Goal: Communication & Community: Answer question/provide support

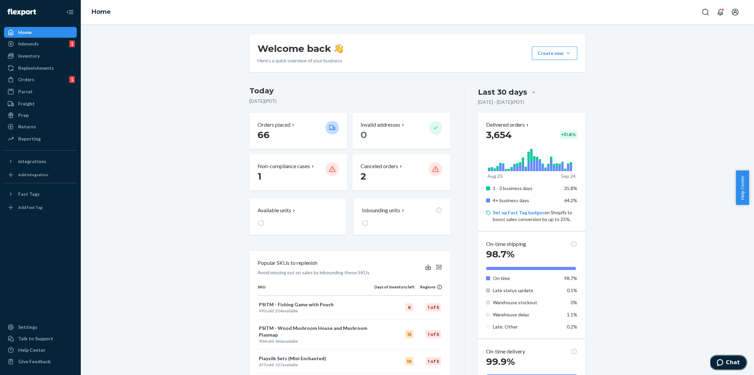
click at [733, 364] on span "Chat" at bounding box center [733, 362] width 14 height 6
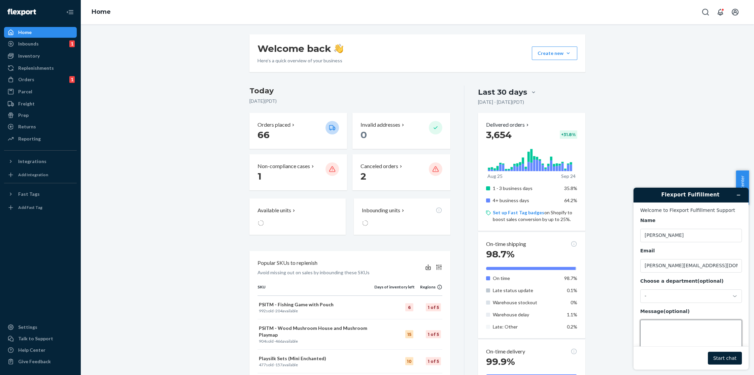
click at [663, 325] on textarea "Message (optional)" at bounding box center [692, 339] width 102 height 38
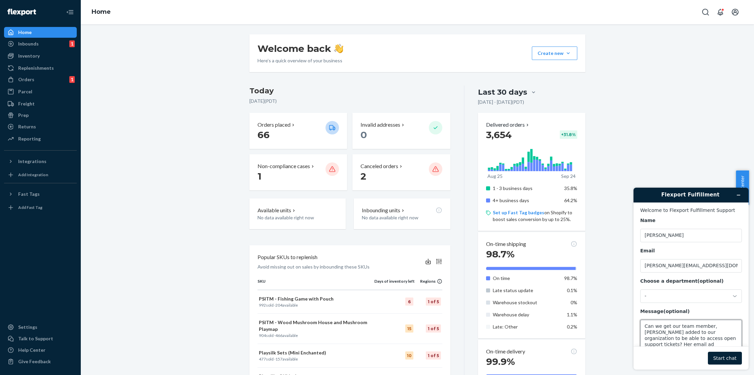
scroll to position [1, 0]
type textarea "Can we get our team member, [PERSON_NAME] added to our organization to be able …"
click at [732, 358] on button "Start chat" at bounding box center [725, 358] width 34 height 13
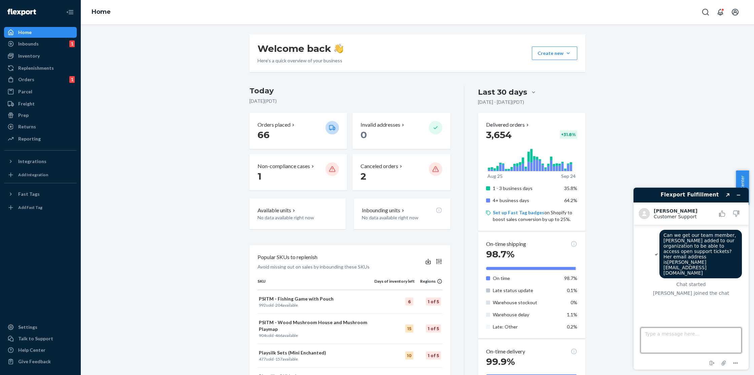
click at [686, 338] on textarea "Type a message here..." at bounding box center [691, 340] width 101 height 26
click at [683, 331] on textarea "Type a message here..." at bounding box center [691, 340] width 101 height 26
paste textarea "716370"
type textarea "We previously opened a ticket 716370 about this to get all of our customer care…"
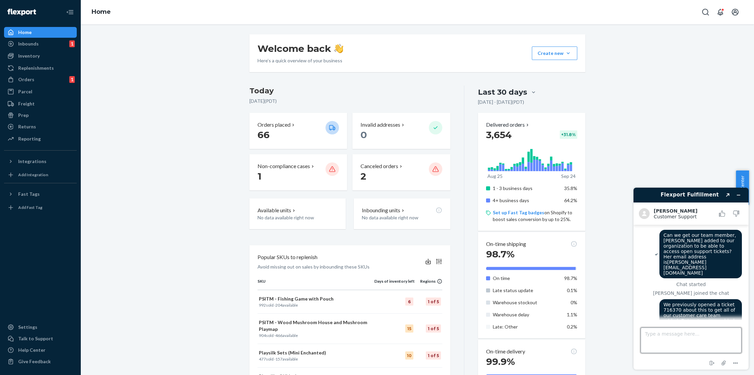
scroll to position [0, 0]
click at [687, 336] on textarea "Type a message here..." at bounding box center [691, 340] width 101 height 26
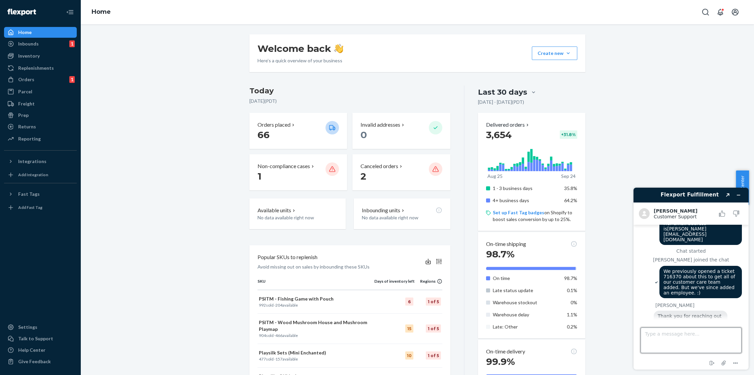
scroll to position [35, 0]
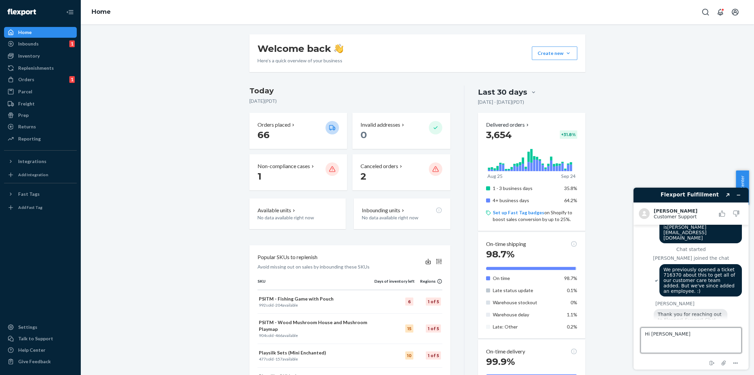
type textarea "Hi [PERSON_NAME]!"
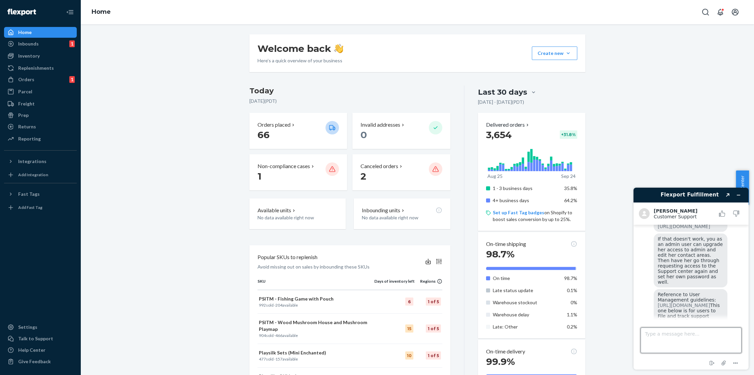
scroll to position [358, 0]
click at [677, 335] on textarea "Type a message here..." at bounding box center [691, 340] width 101 height 26
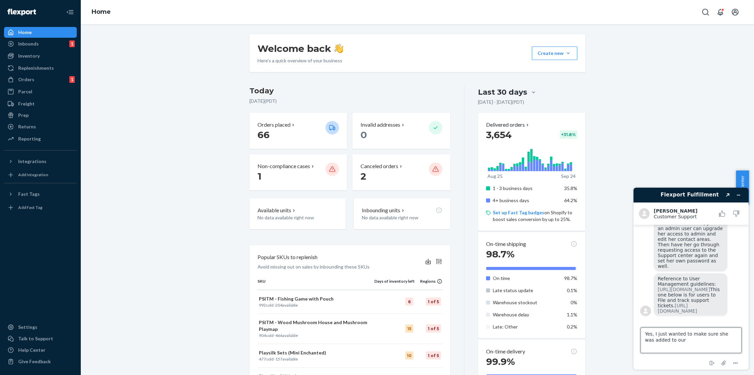
paste textarea ""Shared Organization" feature on your support center"
type textarea "Yes, I just wanted to make sure she was added to our "Shared Organization" feat…"
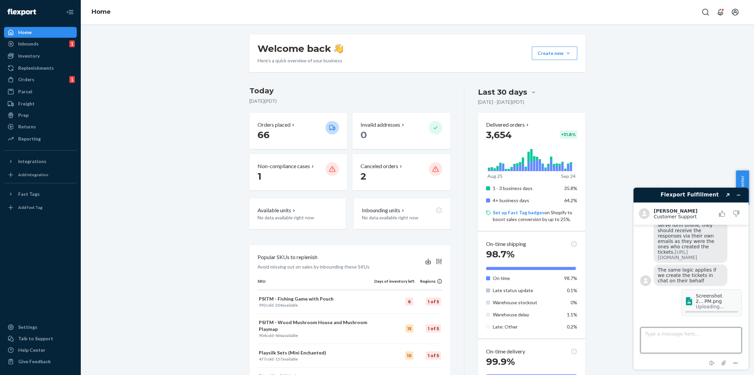
drag, startPoint x: 685, startPoint y: 337, endPoint x: 1256, endPoint y: 451, distance: 581.7
click at [685, 337] on textarea "Type a message here..." at bounding box center [691, 340] width 101 height 26
paste textarea "[URL][DOMAIN_NAME]"
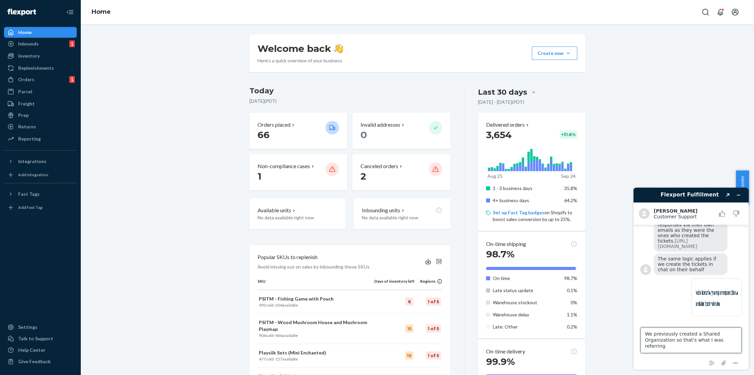
scroll to position [27, 0]
type textarea "From this article: [URL][DOMAIN_NAME] We previously created a Shared Organizati…"
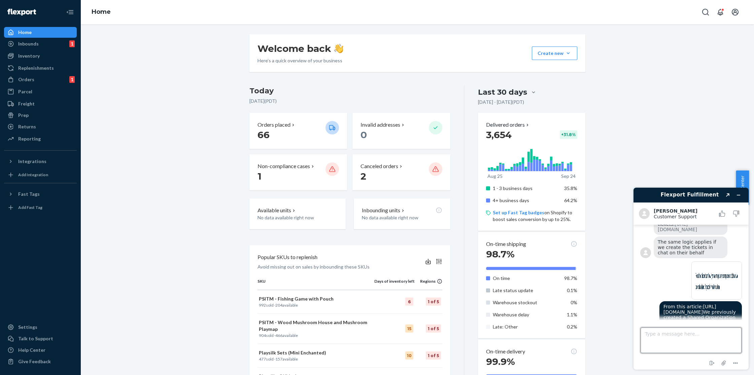
scroll to position [602, 0]
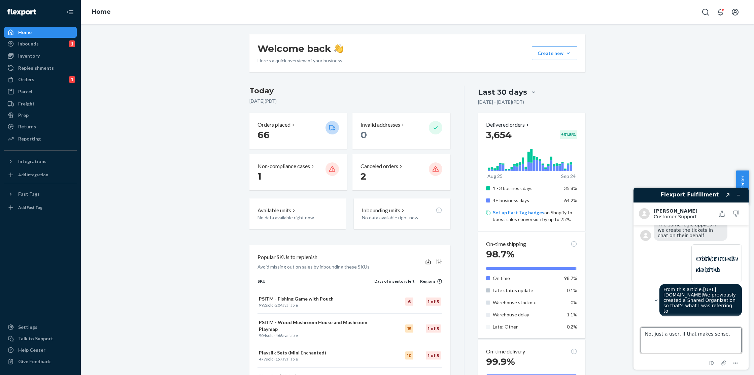
type textarea "Not just a user, if that makes sense."
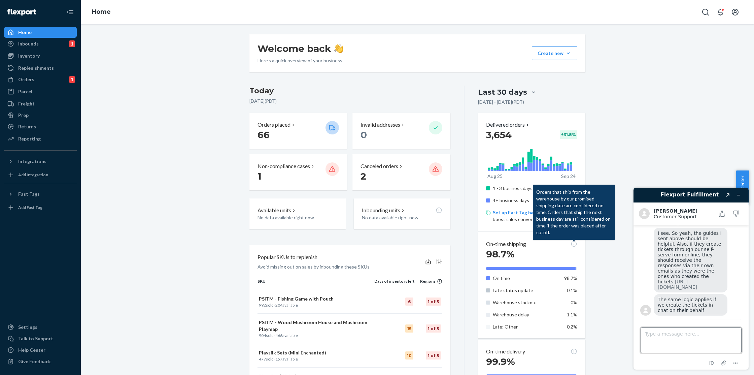
scroll to position [620, 0]
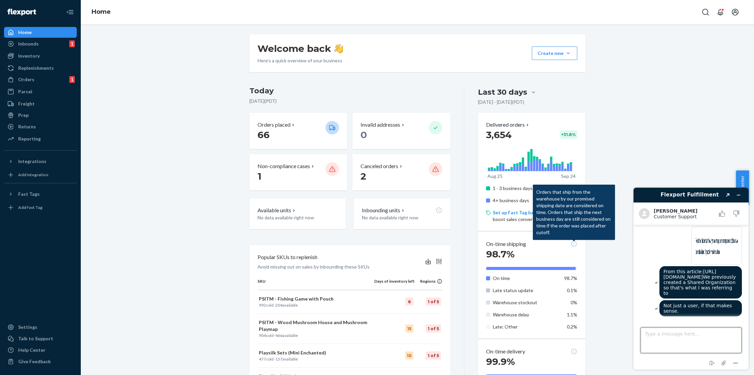
click at [681, 338] on textarea "Type a message here..." at bounding box center [691, 340] width 101 height 26
type textarea "That way all of our customer care team can access the support tickets opened by…"
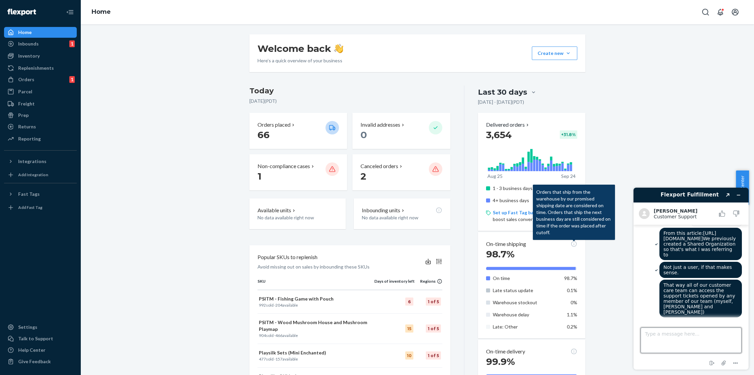
scroll to position [654, 0]
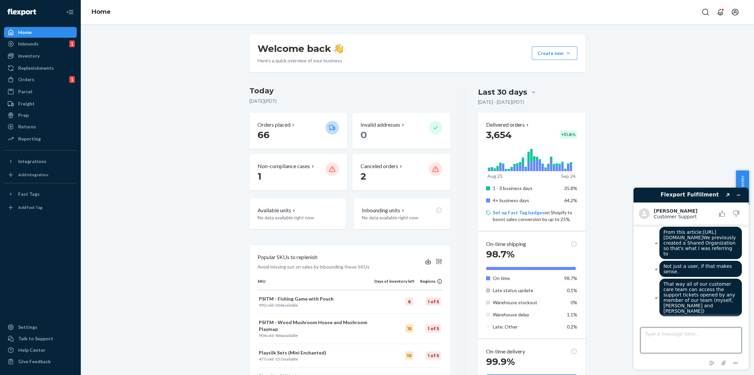
click at [667, 337] on textarea "Type a message here..." at bounding box center [691, 340] width 101 height 26
paste textarea "716370"
type textarea "I don't know if I need to respond to the original ticket #716370? I wasn't sure…"
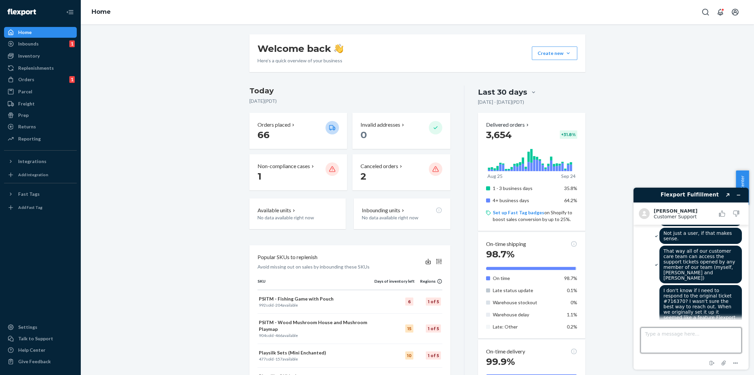
scroll to position [704, 0]
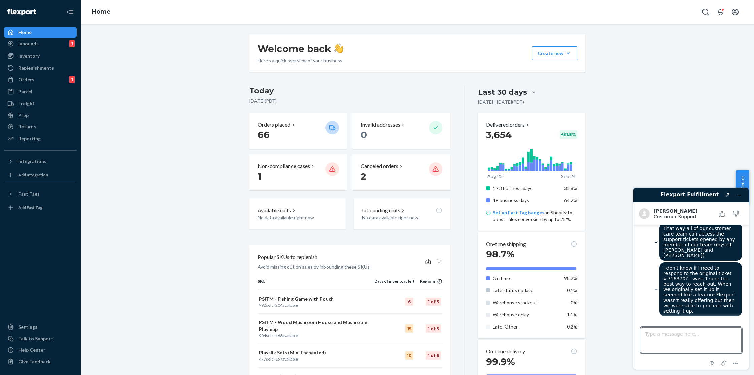
click at [198, 56] on div "Welcome back Here’s a quick overview of your business Create new Create new inb…" at bounding box center [417, 319] width 663 height 570
click at [688, 338] on textarea "Type a message here..." at bounding box center [691, 340] width 101 height 26
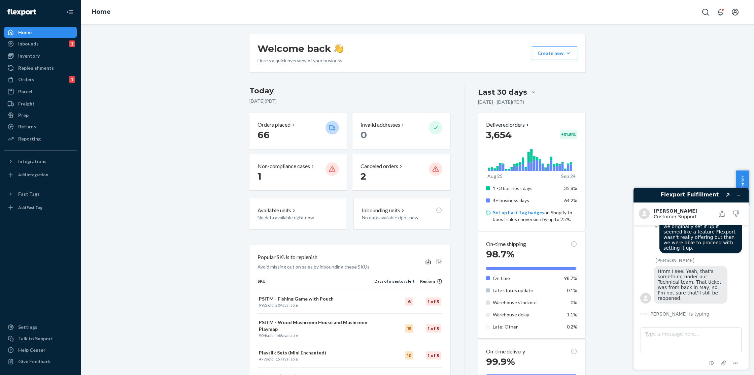
scroll to position [756, 0]
click at [688, 337] on textarea "Type a message here..." at bounding box center [691, 340] width 101 height 26
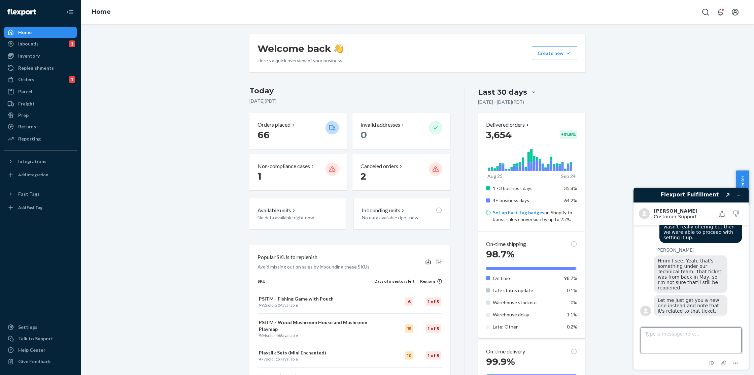
scroll to position [778, 0]
type textarea "Okay! Thank you!"
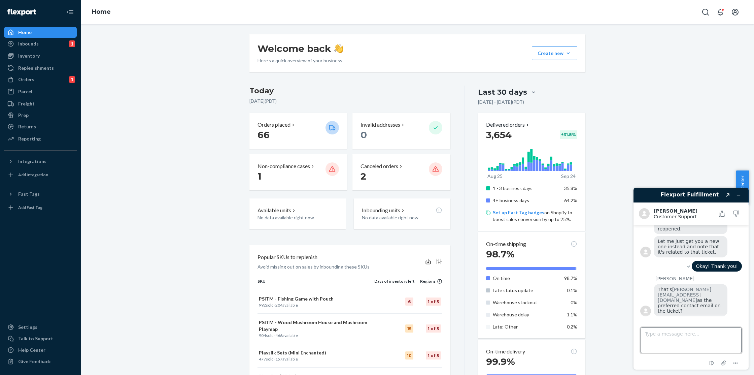
scroll to position [832, 0]
type textarea "Yes, please!"
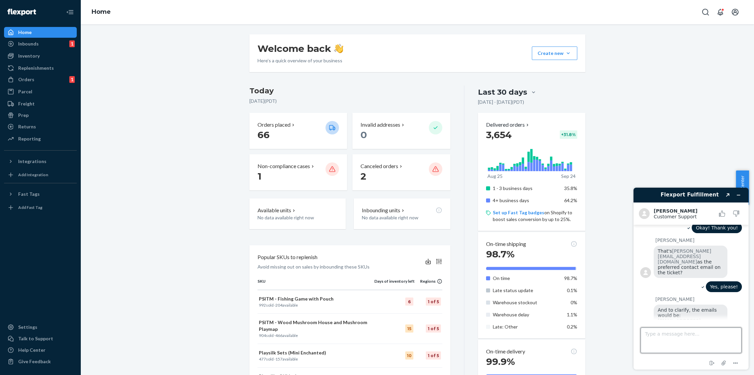
scroll to position [891, 0]
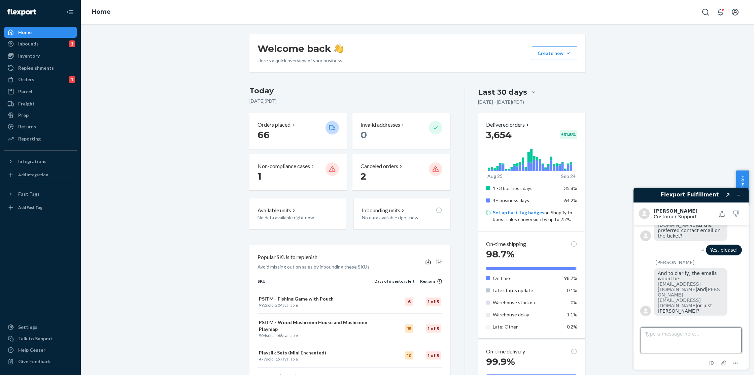
click at [696, 335] on textarea "Type a message here..." at bounding box center [691, 340] width 101 height 26
click at [712, 341] on textarea "Yes both of those should be in our organization along with [PERSON_NAME][EMAIL_…" at bounding box center [691, 340] width 101 height 26
type textarea "Yes both of those should be in our organization along with mine: [PERSON_NAME][…"
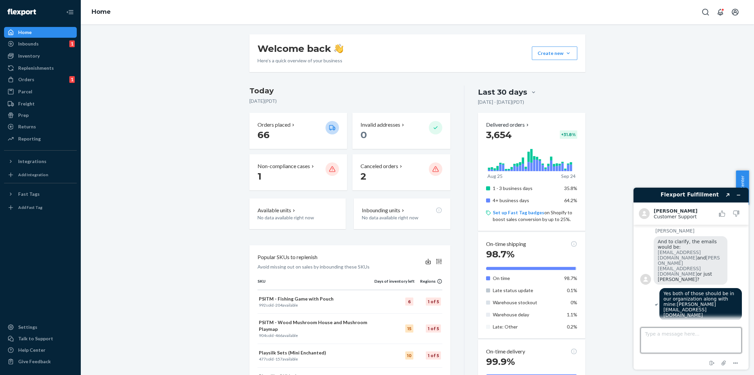
scroll to position [917, 0]
click at [675, 330] on textarea "Type a message here..." at bounding box center [691, 340] width 101 height 26
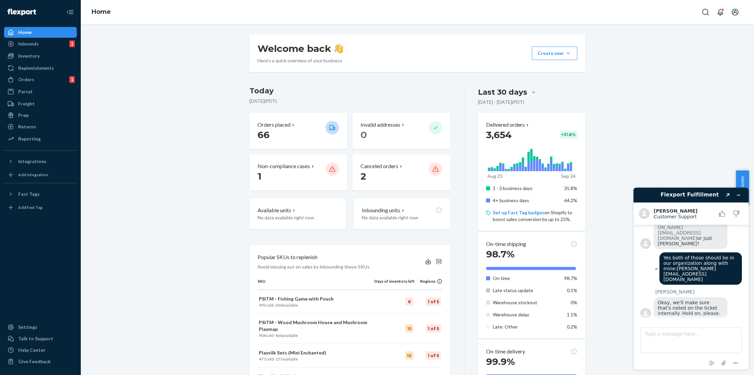
scroll to position [950, 0]
click at [668, 334] on textarea "Type a message here..." at bounding box center [691, 340] width 101 height 26
type textarea "Thanks, I appreciate the help!"
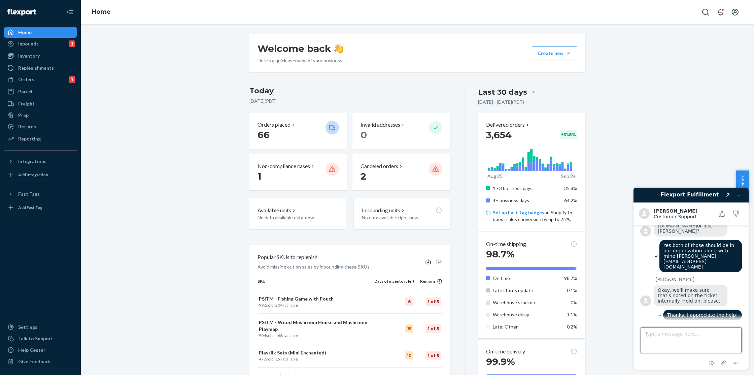
scroll to position [1045, 0]
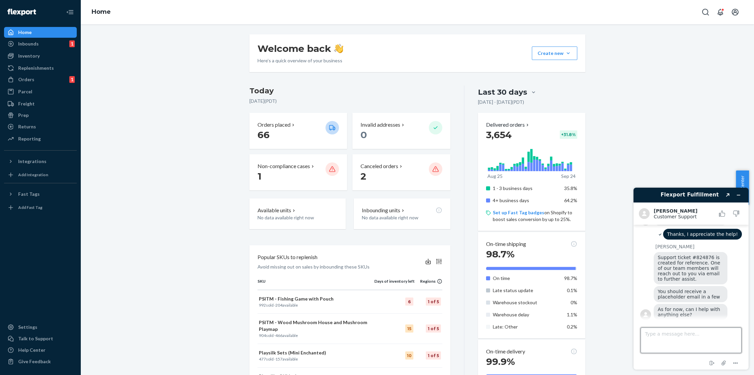
click at [703, 336] on textarea "Type a message here..." at bounding box center [691, 340] width 101 height 26
type textarea "That's it, thanks so much!"
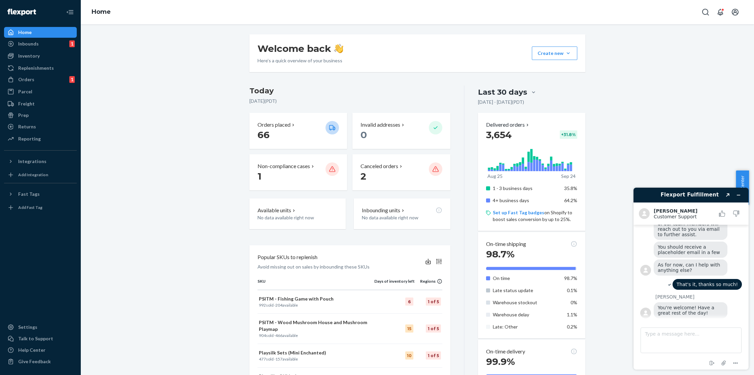
scroll to position [1088, 0]
click at [685, 333] on textarea "Type a message here..." at bounding box center [691, 340] width 101 height 26
type textarea "You too!"
